Goal: Information Seeking & Learning: Learn about a topic

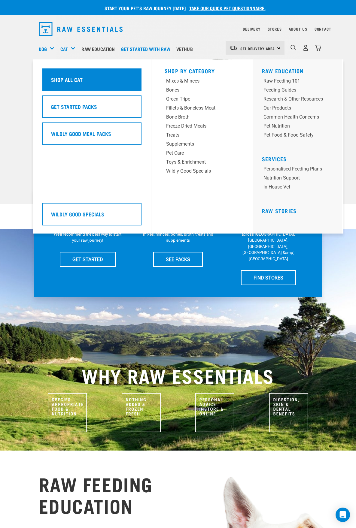
click at [78, 77] on h5 "Shop All Cat" at bounding box center [67, 80] width 32 height 8
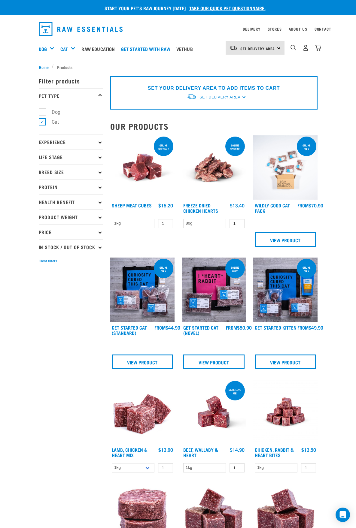
click at [285, 183] on img at bounding box center [285, 167] width 64 height 64
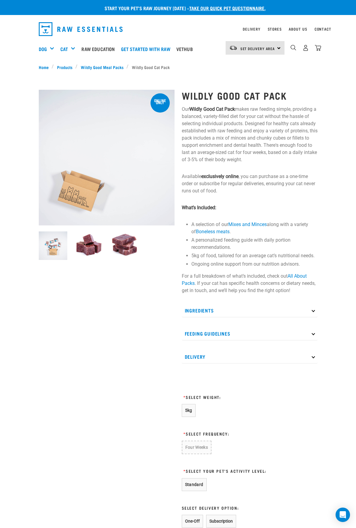
click at [266, 200] on div "Wildly Good Cat Pack Our Wildly Good Cat Pack makes raw feeding simple, providi…" at bounding box center [249, 354] width 143 height 544
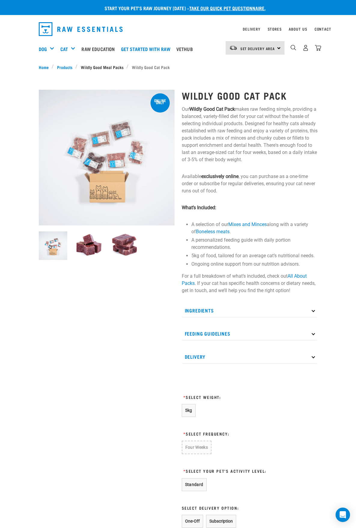
click at [109, 68] on link "Wildly Good Meal Packs" at bounding box center [101, 67] width 49 height 6
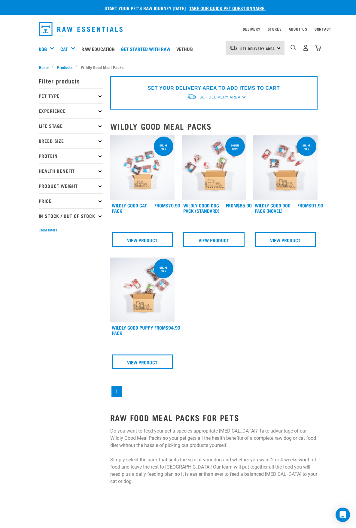
click at [260, 357] on div "ONLINE ONLY Wildly Good Cat Pack 1" at bounding box center [214, 267] width 214 height 270
click at [71, 316] on div "× Filter products Pet Type Dog Cat Experience New Raw Feeder Experienced Raw Fe…" at bounding box center [70, 278] width 71 height 422
click at [53, 99] on p "Pet Type" at bounding box center [71, 95] width 64 height 15
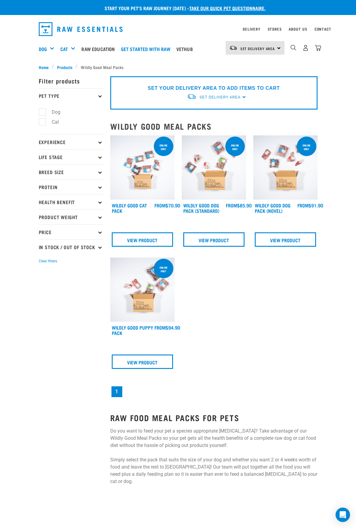
drag, startPoint x: 42, startPoint y: 113, endPoint x: 44, endPoint y: 119, distance: 6.4
click at [42, 112] on label "Dog" at bounding box center [52, 112] width 21 height 8
click at [42, 112] on input "Dog" at bounding box center [41, 111] width 4 height 4
checkbox input "true"
click at [44, 121] on label "Cat" at bounding box center [51, 122] width 19 height 8
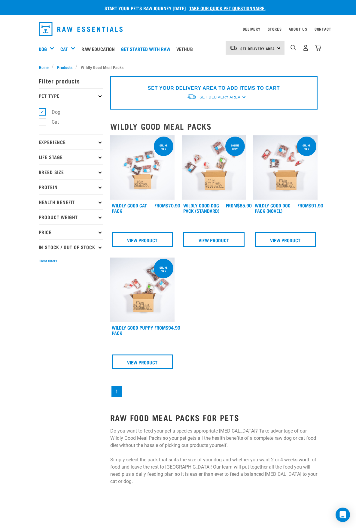
click at [43, 121] on input "Cat" at bounding box center [41, 121] width 4 height 4
checkbox input "true"
click at [52, 140] on p "Experience" at bounding box center [71, 141] width 64 height 15
click at [14, 159] on div "Start your pet’s raw journey [DATE] – take our quick pet questionnaire. Deliver…" at bounding box center [178, 242] width 356 height 485
click at [246, 323] on div "ONLINE ONLY Wildly Good Cat Pack 1" at bounding box center [214, 267] width 214 height 270
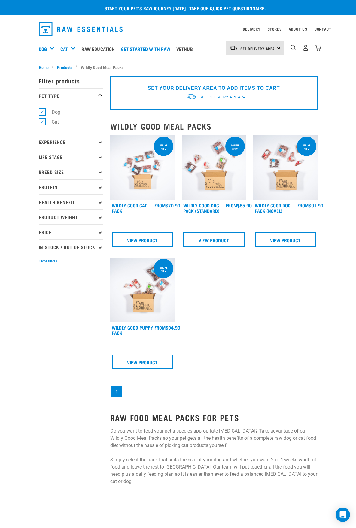
click at [72, 35] on img "dropdown navigation" at bounding box center [81, 29] width 84 height 14
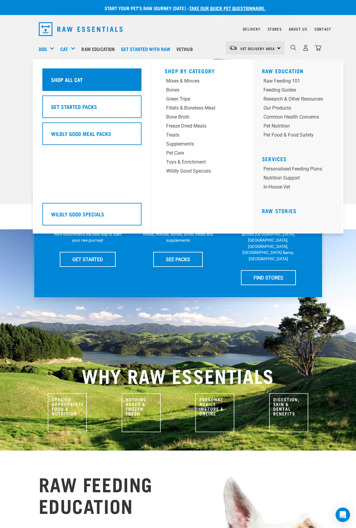
click at [77, 75] on div "Shop All Cat" at bounding box center [91, 79] width 99 height 23
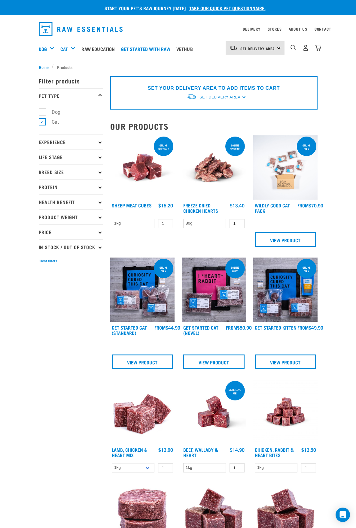
click at [137, 410] on img at bounding box center [142, 412] width 64 height 64
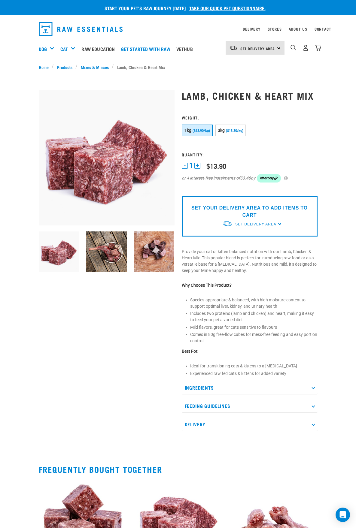
click at [221, 7] on link "take our quick pet questionnaire." at bounding box center [227, 8] width 76 height 3
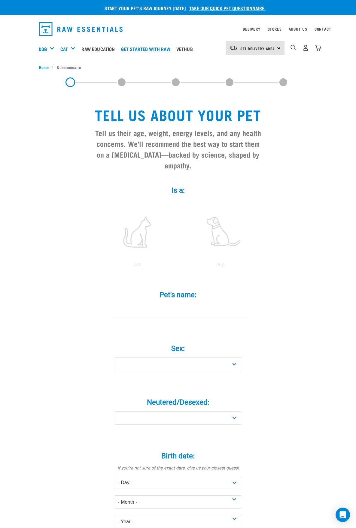
click at [65, 26] on img "dropdown navigation" at bounding box center [81, 29] width 84 height 14
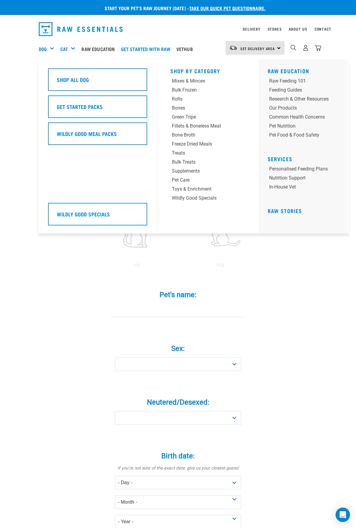
click at [48, 51] on div "Dog" at bounding box center [49, 49] width 20 height 24
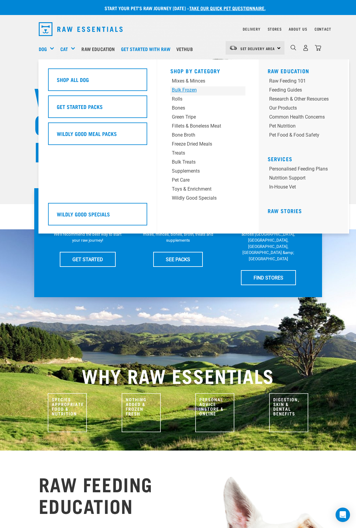
click at [180, 92] on div "Bulk Frozen" at bounding box center [201, 89] width 59 height 7
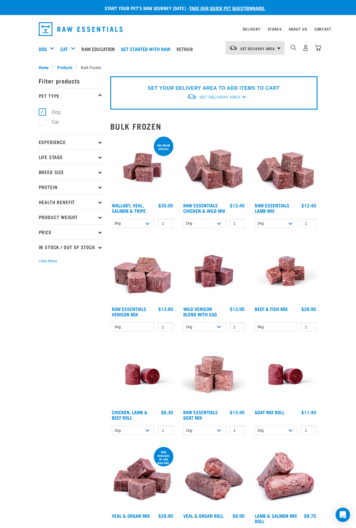
click at [281, 267] on img at bounding box center [285, 271] width 64 height 64
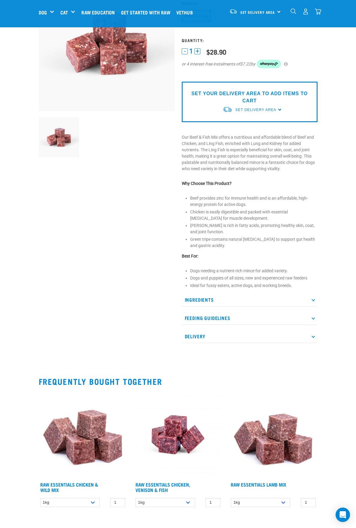
scroll to position [80, 0]
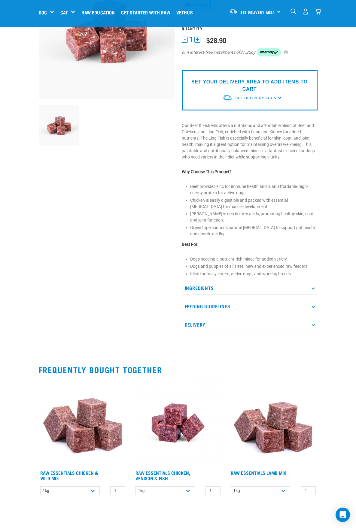
click at [209, 289] on p "Ingredients" at bounding box center [250, 288] width 136 height 14
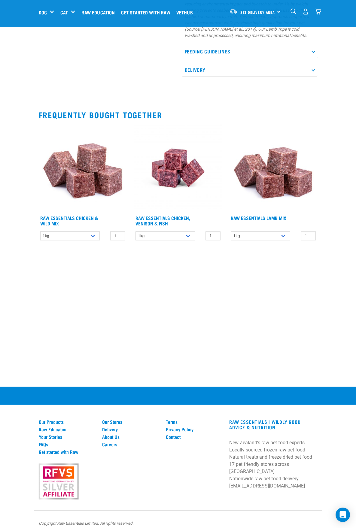
scroll to position [443, 0]
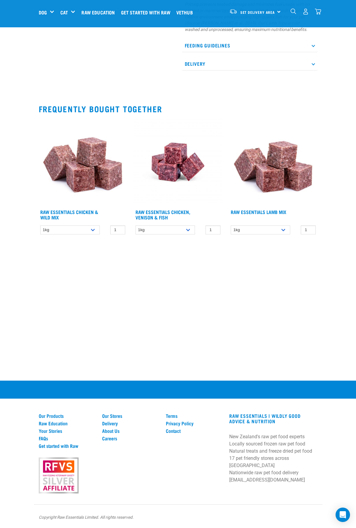
click at [348, 508] on body "Start your pet’s raw journey [DATE] – take our quick pet questionnaire. Deliver…" at bounding box center [178, 42] width 356 height 971
click at [344, 520] on div "Open Intercom Messenger" at bounding box center [343, 515] width 16 height 16
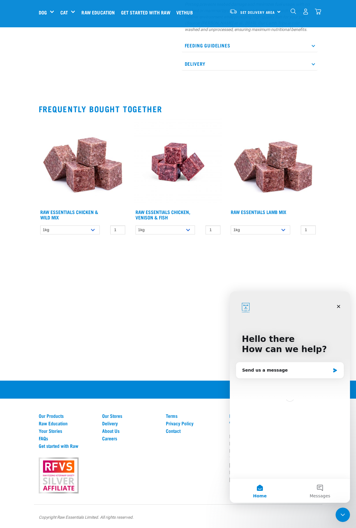
scroll to position [0, 0]
click at [341, 306] on div "Close" at bounding box center [338, 306] width 11 height 11
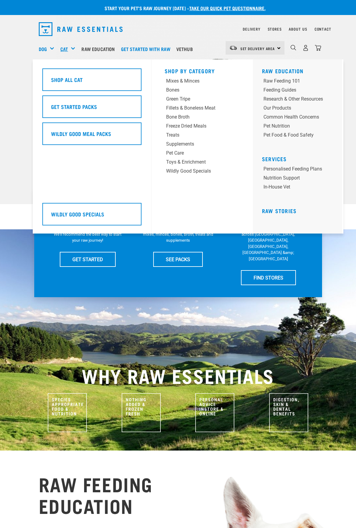
click at [64, 50] on link "Cat" at bounding box center [64, 48] width 8 height 7
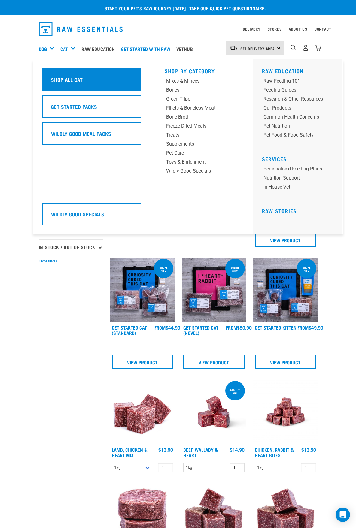
click at [65, 83] on h5 "Shop All Cat" at bounding box center [67, 80] width 32 height 8
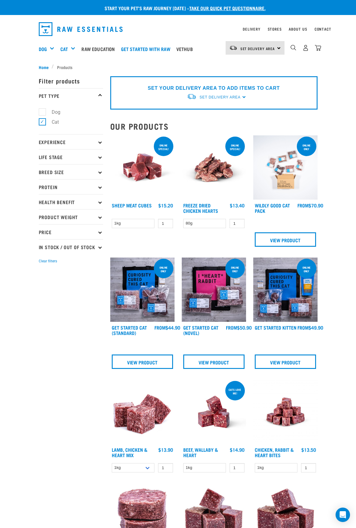
click at [48, 138] on p "Experience" at bounding box center [71, 141] width 64 height 15
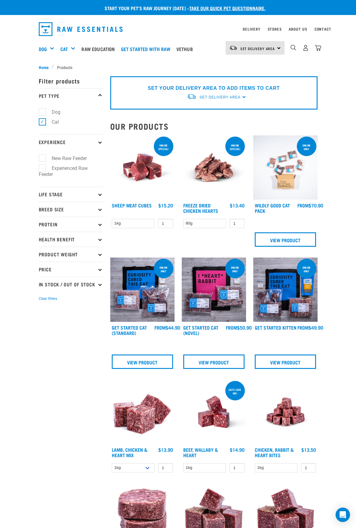
click at [48, 138] on p "Experience" at bounding box center [71, 141] width 64 height 15
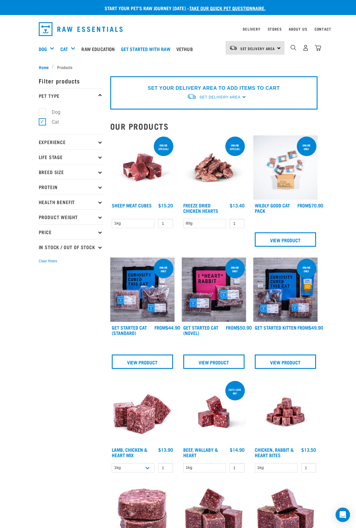
click at [59, 159] on p "Life Stage" at bounding box center [71, 156] width 64 height 15
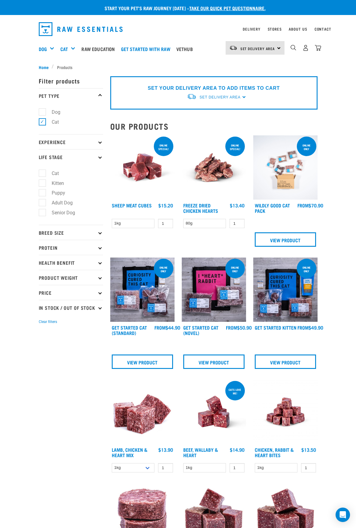
click at [45, 185] on label "Kitten" at bounding box center [54, 183] width 24 height 8
click at [43, 184] on input "Kitten" at bounding box center [41, 182] width 4 height 4
checkbox input "true"
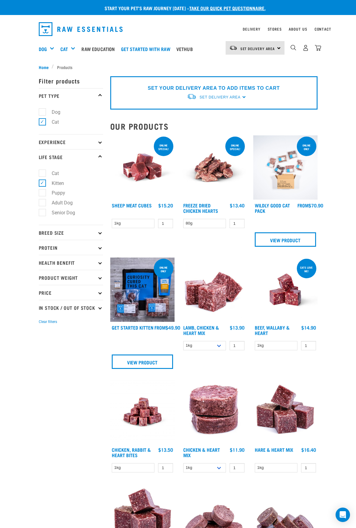
click at [147, 165] on img at bounding box center [142, 167] width 64 height 64
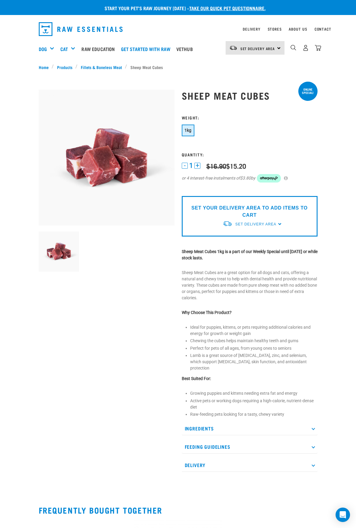
click at [291, 390] on li "Growing puppies and kittens needing extra fat and energy" at bounding box center [253, 393] width 127 height 6
click at [223, 423] on p "Ingredients" at bounding box center [250, 429] width 136 height 14
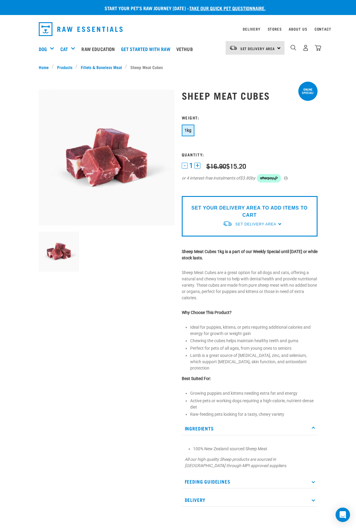
click at [223, 423] on p "Ingredients" at bounding box center [250, 429] width 136 height 14
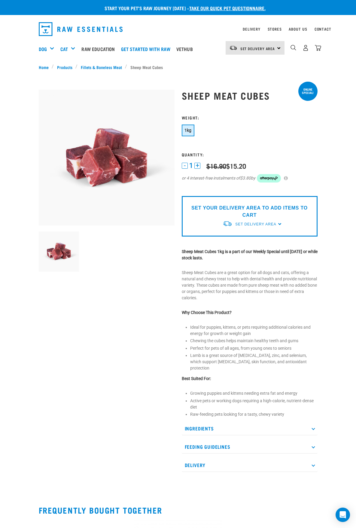
click at [237, 440] on p "Feeding Guidelines" at bounding box center [250, 447] width 136 height 14
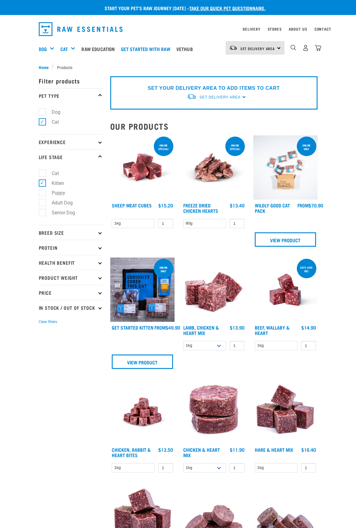
click at [217, 292] on img at bounding box center [214, 289] width 64 height 64
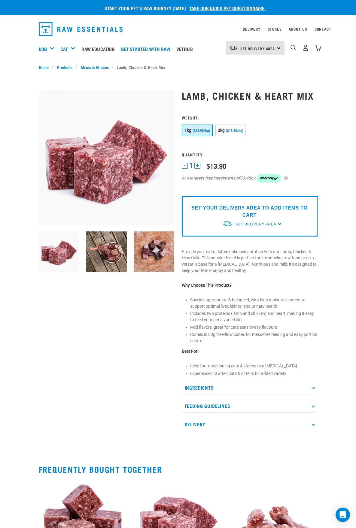
click at [228, 409] on p "Feeding Guidelines" at bounding box center [250, 406] width 136 height 14
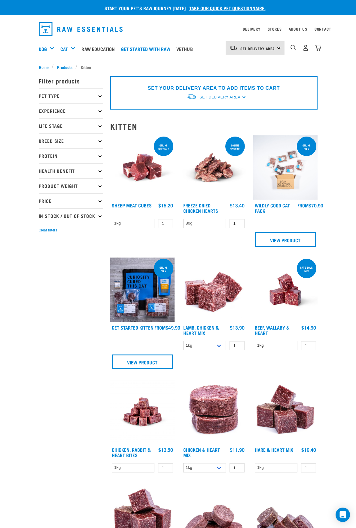
click at [50, 125] on p "Life Stage" at bounding box center [71, 125] width 64 height 15
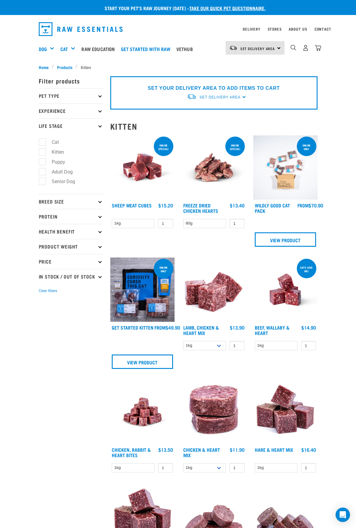
click at [54, 151] on label "Kitten" at bounding box center [54, 152] width 24 height 8
click at [43, 151] on input "Kitten" at bounding box center [41, 151] width 4 height 4
checkbox input "true"
click at [56, 171] on label "Adult Dog" at bounding box center [58, 172] width 33 height 8
click at [43, 171] on input "Adult Dog" at bounding box center [41, 171] width 4 height 4
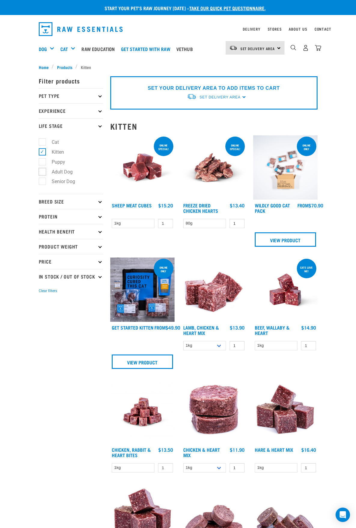
checkbox input "true"
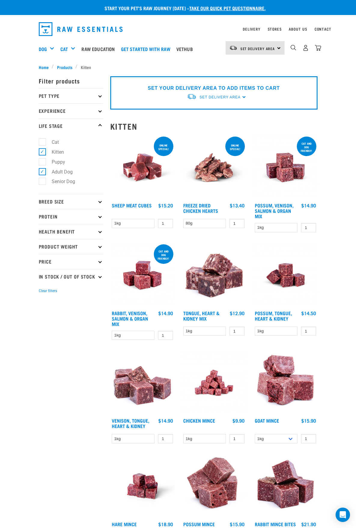
click at [288, 166] on img at bounding box center [285, 167] width 64 height 64
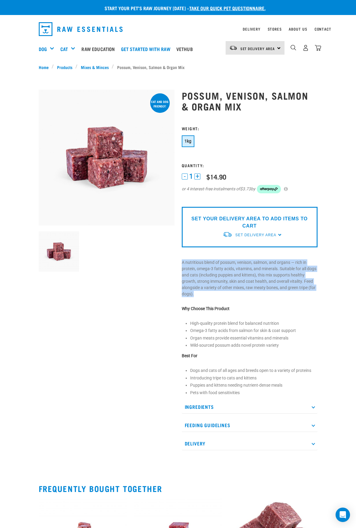
drag, startPoint x: 180, startPoint y: 262, endPoint x: 256, endPoint y: 293, distance: 81.8
click at [256, 293] on div "Possum, Venison, Salmon & Organ Mix" at bounding box center [249, 270] width 143 height 377
copy p "A nutritious blend of possum, venison, salmon, and organs — rich in protein, om…"
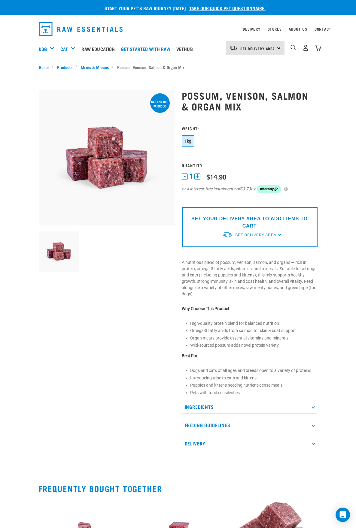
drag, startPoint x: 249, startPoint y: 360, endPoint x: 240, endPoint y: 377, distance: 18.9
click at [249, 359] on div "Possum, Venison, Salmon & Organ Mix" at bounding box center [249, 270] width 143 height 377
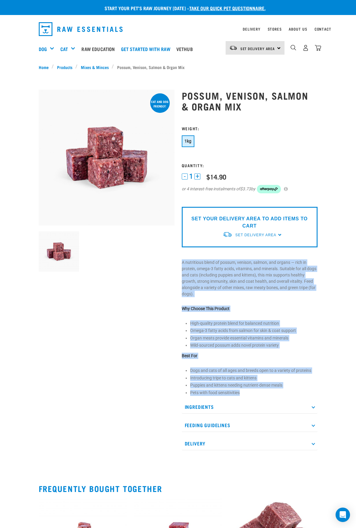
drag, startPoint x: 247, startPoint y: 392, endPoint x: 182, endPoint y: 260, distance: 146.8
click at [182, 260] on div "Possum, Venison, Salmon & Organ Mix" at bounding box center [249, 270] width 143 height 377
copy div "A nutritious blend of possum, venison, salmon, and organs — rich in protein, om…"
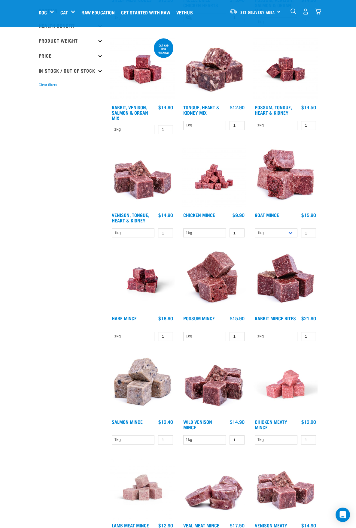
scroll to position [240, 0]
